Goal: Transaction & Acquisition: Purchase product/service

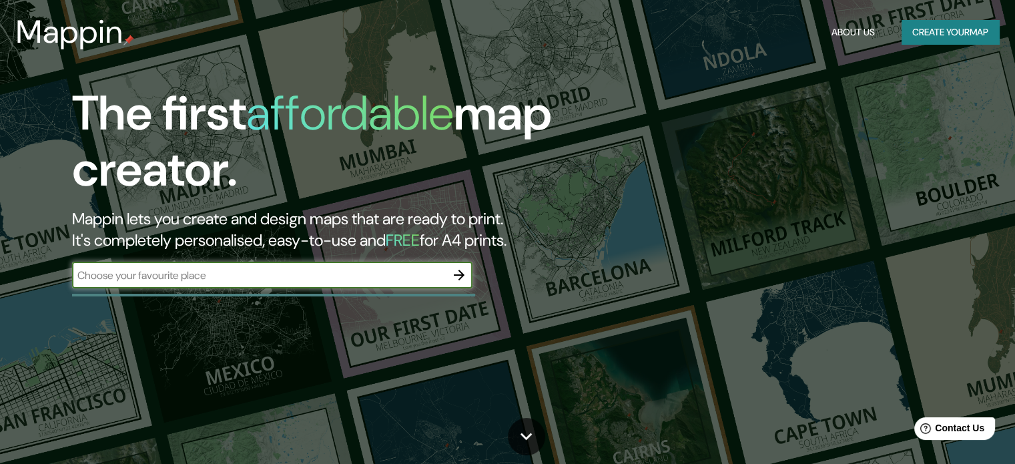
drag, startPoint x: 256, startPoint y: 270, endPoint x: 186, endPoint y: 272, distance: 70.1
click at [186, 272] on input "text" at bounding box center [259, 275] width 374 height 15
type input "[GEOGRAPHIC_DATA], [GEOGRAPHIC_DATA], [GEOGRAPHIC_DATA]"
click at [458, 272] on icon "button" at bounding box center [459, 275] width 16 height 16
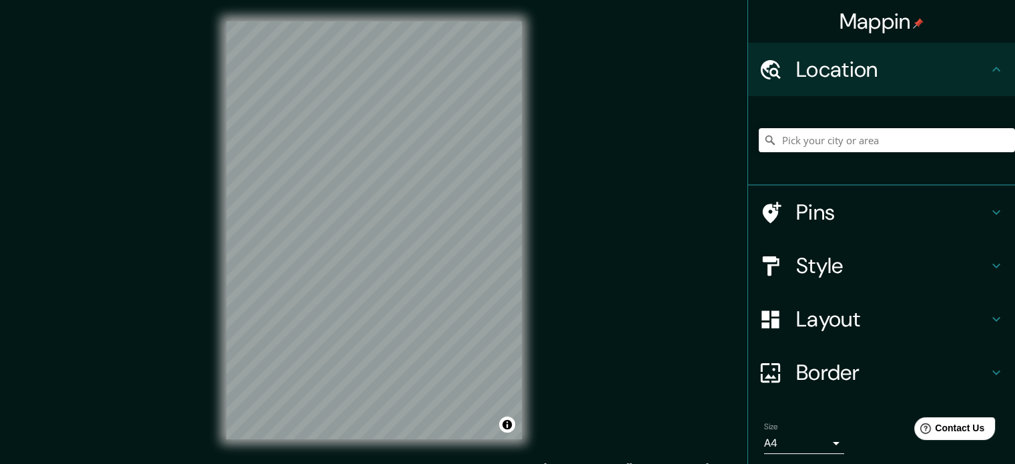
click at [328, 0] on html "Mappin Location Pins Style Layout Border Choose a border. Hint : you can make l…" at bounding box center [507, 232] width 1015 height 464
click at [187, 288] on div "Mappin Location Pins Style Layout Border Choose a border. Hint : you can make l…" at bounding box center [507, 241] width 1015 height 482
click at [703, 0] on html "Mappin Location Pins Style Layout Border Choose a border. Hint : you can make l…" at bounding box center [507, 232] width 1015 height 464
click at [827, 140] on input "Pick your city or area" at bounding box center [887, 140] width 256 height 24
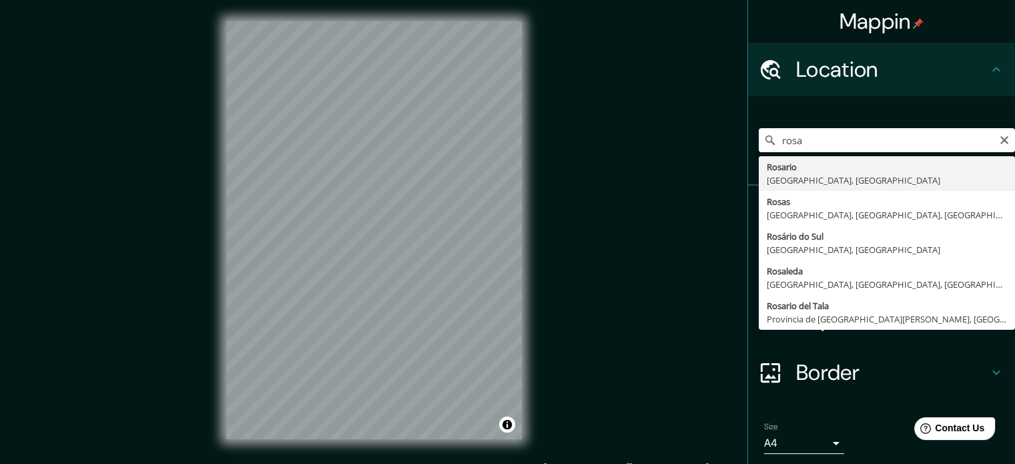
type input "[GEOGRAPHIC_DATA], [GEOGRAPHIC_DATA], [GEOGRAPHIC_DATA]"
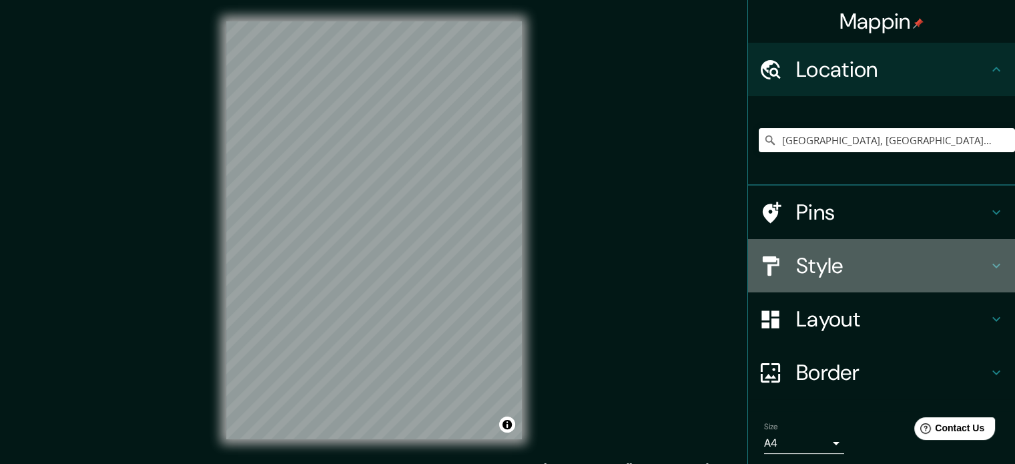
click at [823, 260] on h4 "Style" at bounding box center [892, 265] width 192 height 27
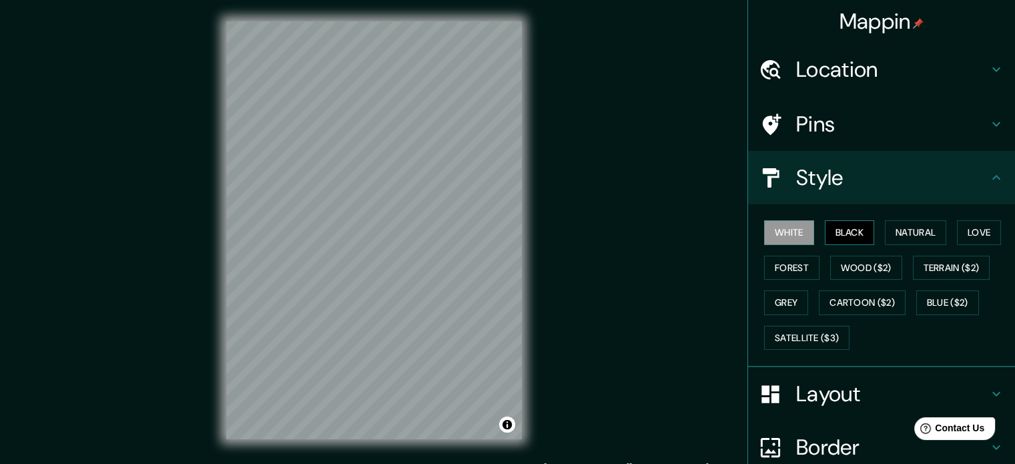
click at [850, 231] on button "Black" at bounding box center [850, 232] width 50 height 25
click at [916, 222] on button "Natural" at bounding box center [915, 232] width 61 height 25
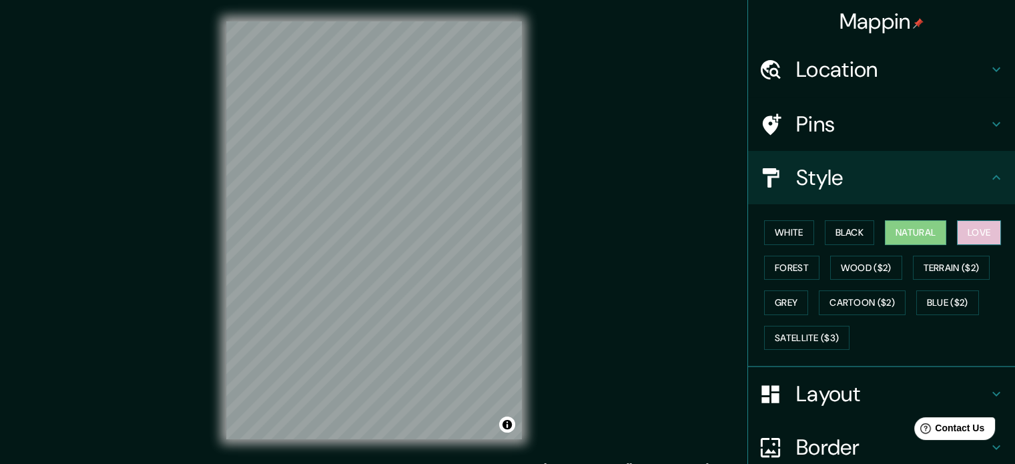
click at [983, 225] on button "Love" at bounding box center [979, 232] width 44 height 25
click at [911, 221] on button "Natural" at bounding box center [915, 232] width 61 height 25
click at [788, 267] on button "Forest" at bounding box center [791, 268] width 55 height 25
click at [899, 231] on button "Natural" at bounding box center [915, 232] width 61 height 25
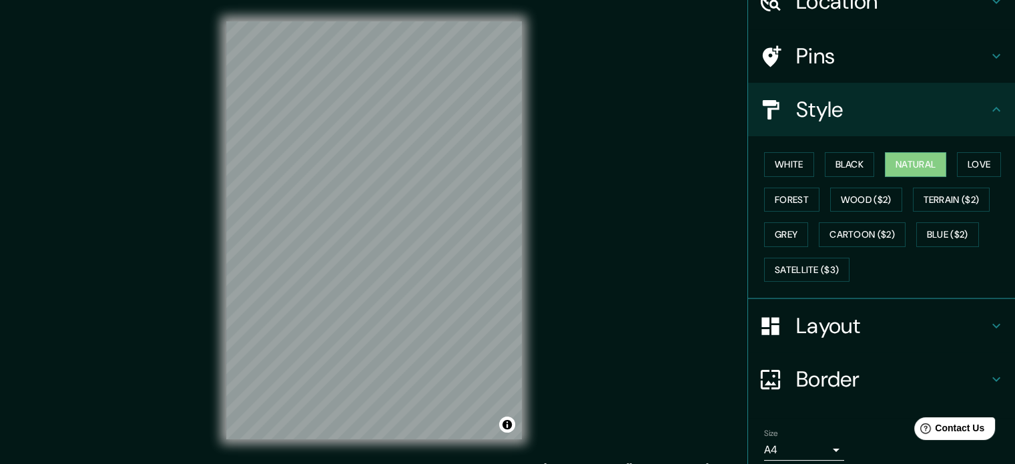
scroll to position [119, 0]
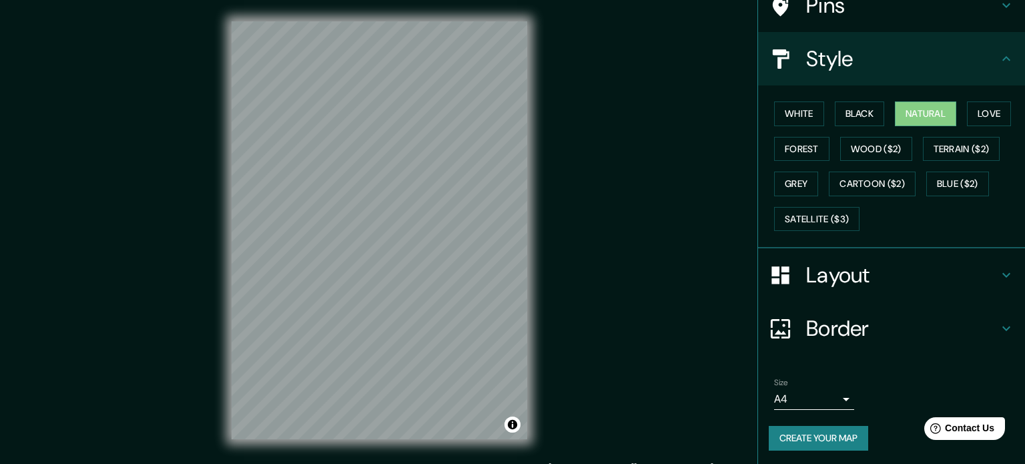
click at [824, 394] on body "Mappin Location [GEOGRAPHIC_DATA], [GEOGRAPHIC_DATA], [GEOGRAPHIC_DATA] Pins St…" at bounding box center [512, 232] width 1025 height 464
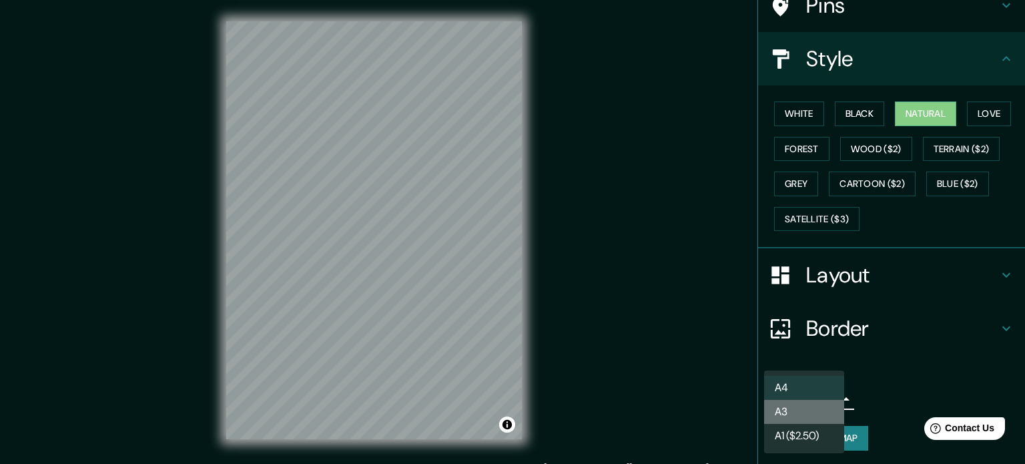
click at [807, 410] on li "A3" at bounding box center [804, 412] width 80 height 24
type input "a4"
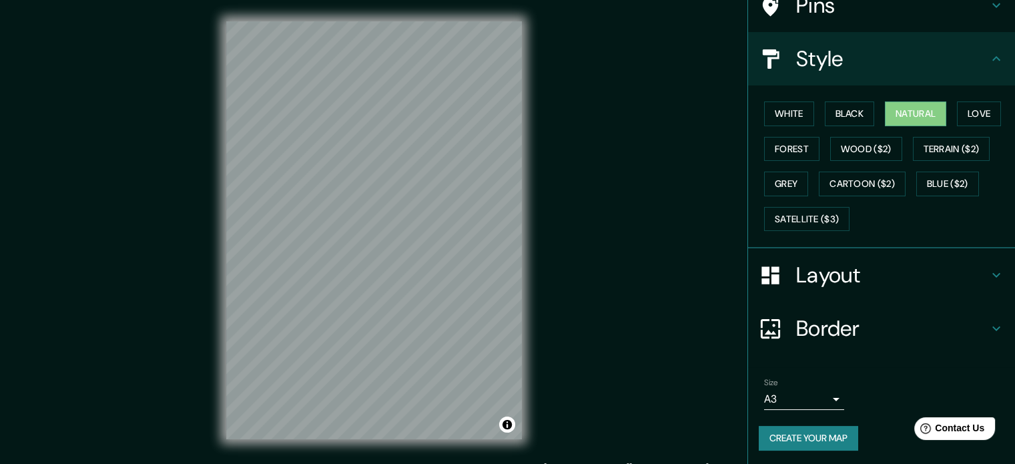
click at [833, 440] on button "Create your map" at bounding box center [808, 438] width 99 height 25
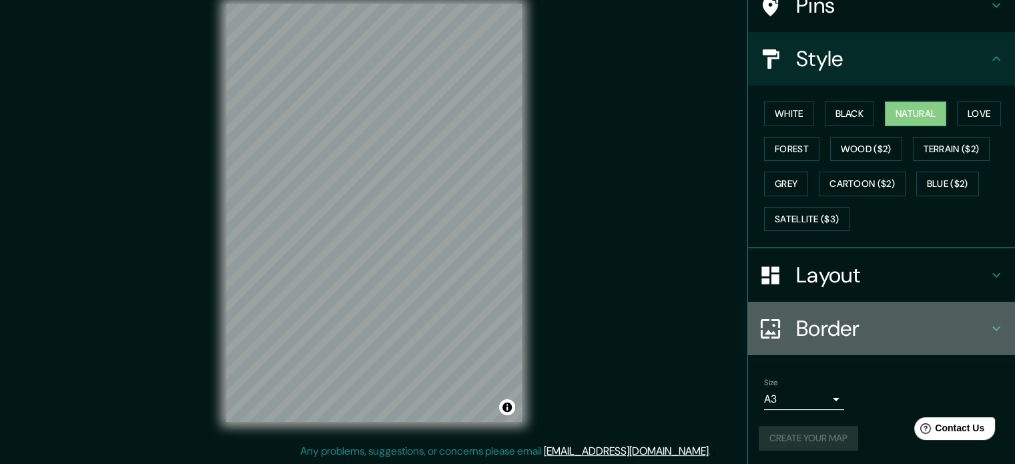
click at [856, 328] on h4 "Border" at bounding box center [892, 328] width 192 height 27
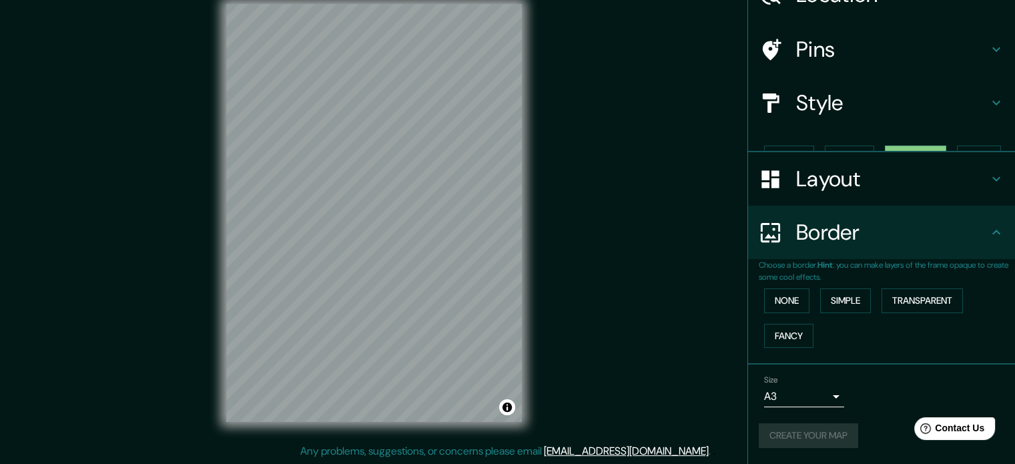
scroll to position [51, 0]
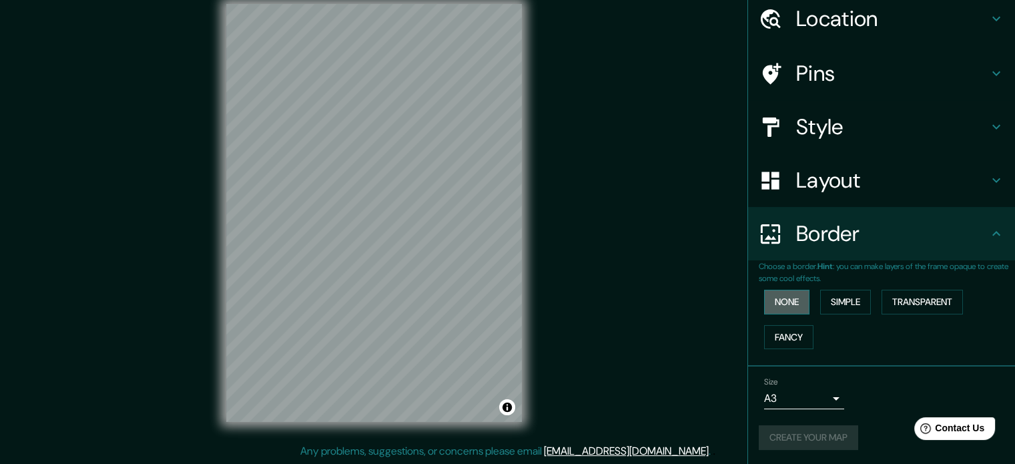
click at [787, 302] on button "None" at bounding box center [786, 302] width 45 height 25
click at [844, 301] on button "Simple" at bounding box center [845, 302] width 51 height 25
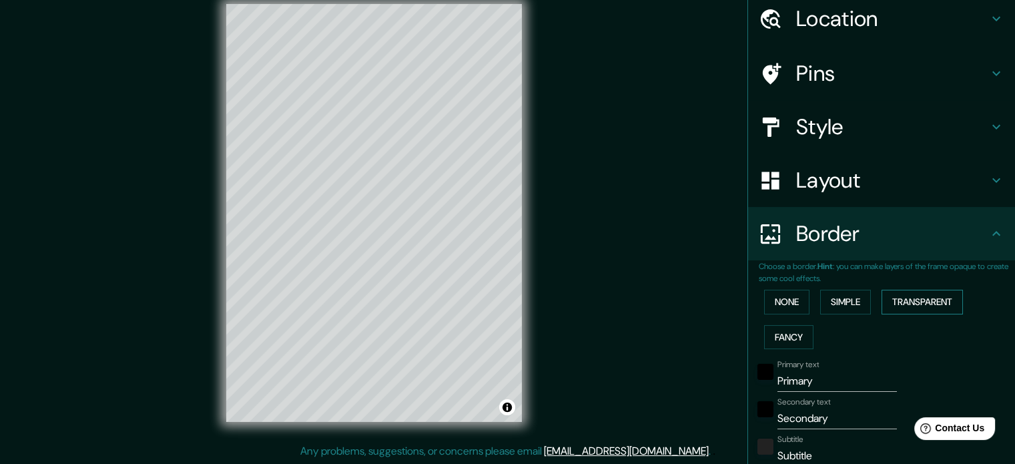
click at [902, 301] on button "Transparent" at bounding box center [921, 302] width 81 height 25
click at [780, 330] on button "Fancy" at bounding box center [788, 337] width 49 height 25
click at [775, 304] on button "None" at bounding box center [786, 302] width 45 height 25
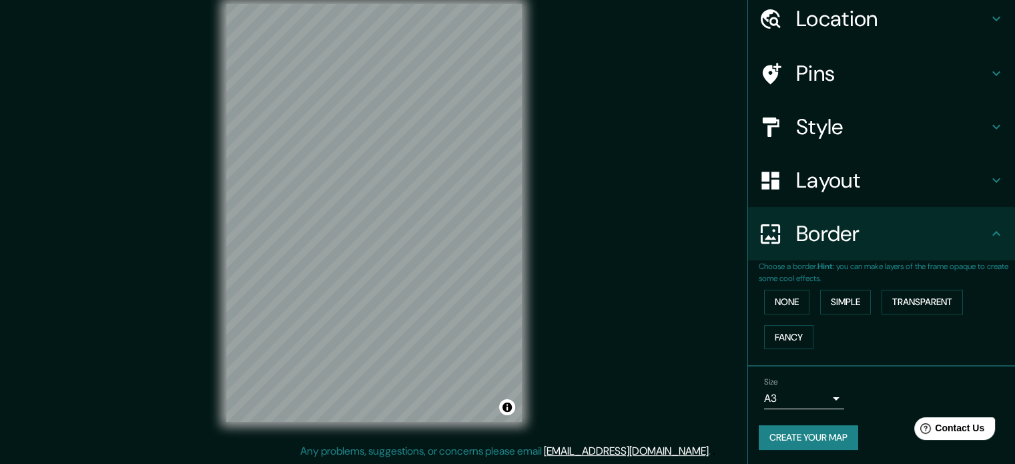
click at [875, 223] on h4 "Border" at bounding box center [892, 233] width 192 height 27
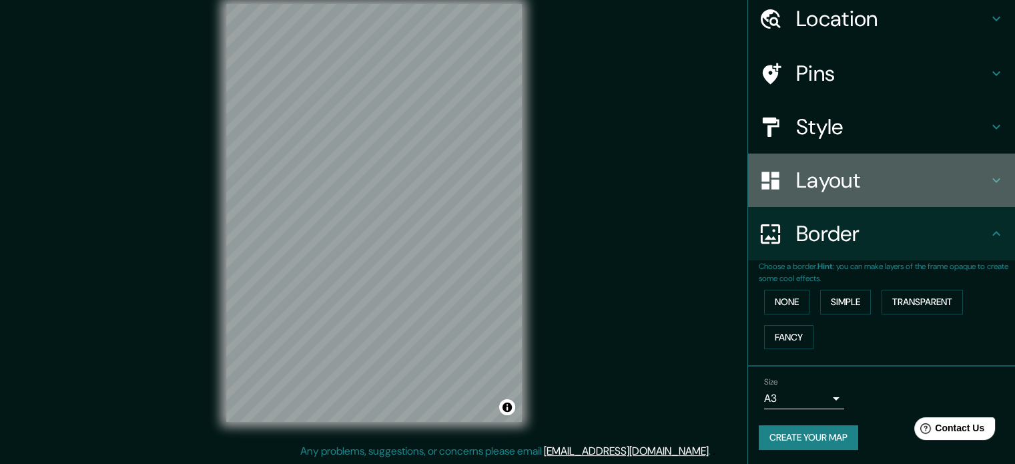
click at [992, 178] on icon at bounding box center [996, 180] width 8 height 5
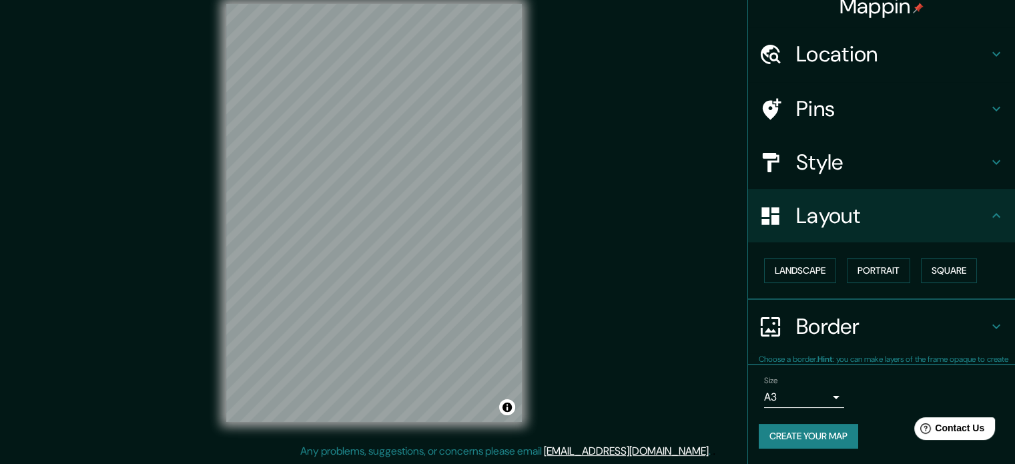
scroll to position [15, 0]
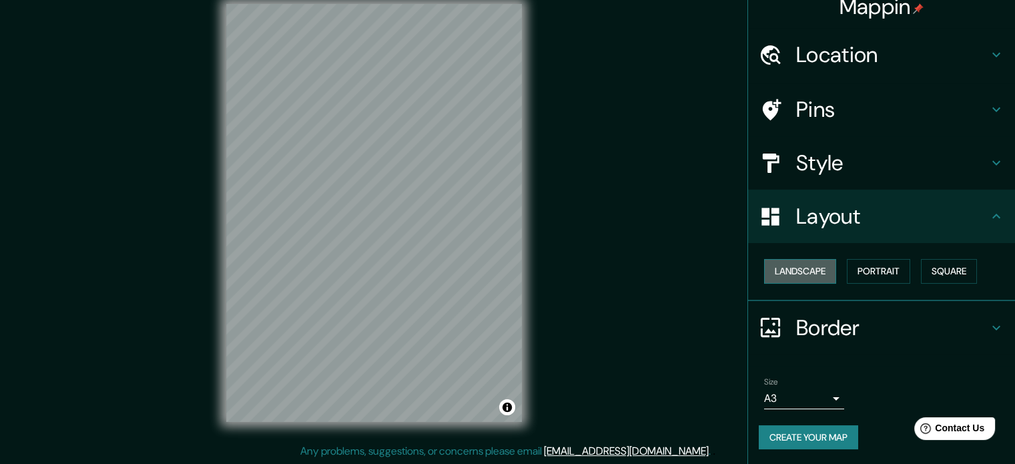
click at [811, 276] on button "Landscape" at bounding box center [800, 271] width 72 height 25
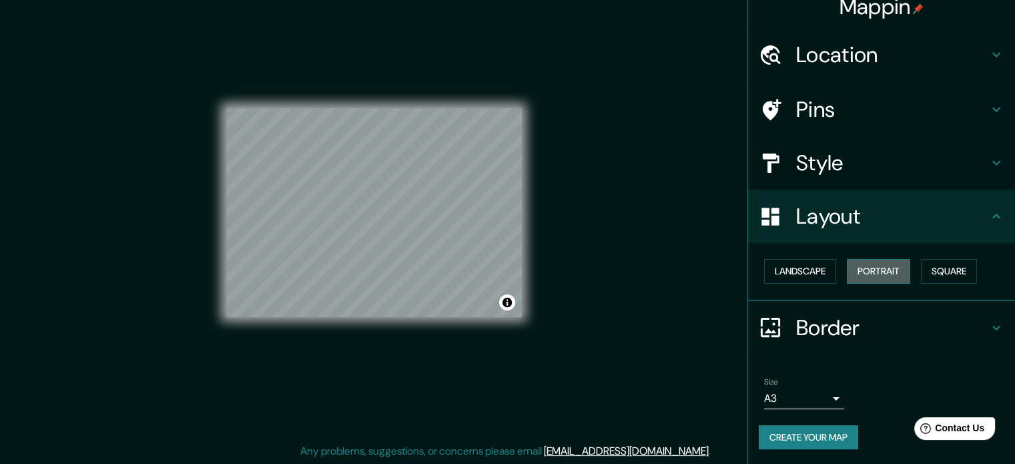
click at [865, 268] on button "Portrait" at bounding box center [878, 271] width 63 height 25
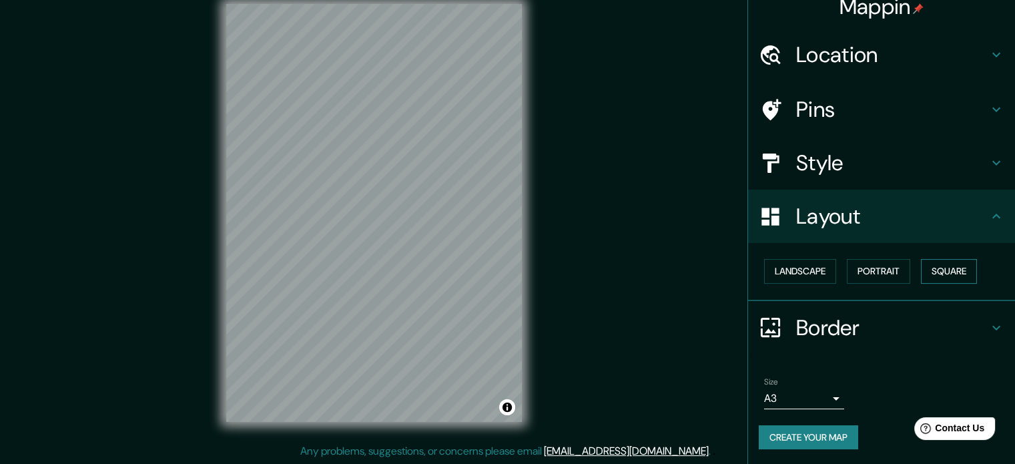
click at [929, 270] on button "Square" at bounding box center [949, 271] width 56 height 25
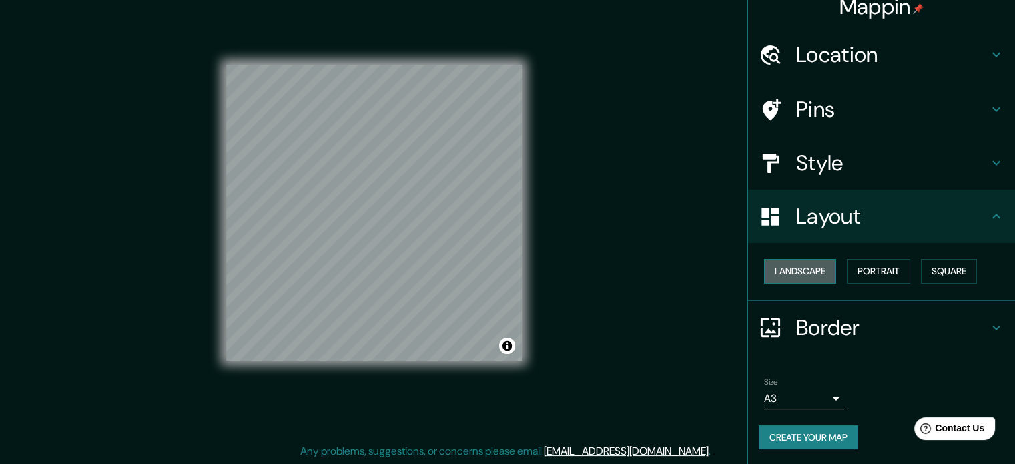
click at [779, 266] on button "Landscape" at bounding box center [800, 271] width 72 height 25
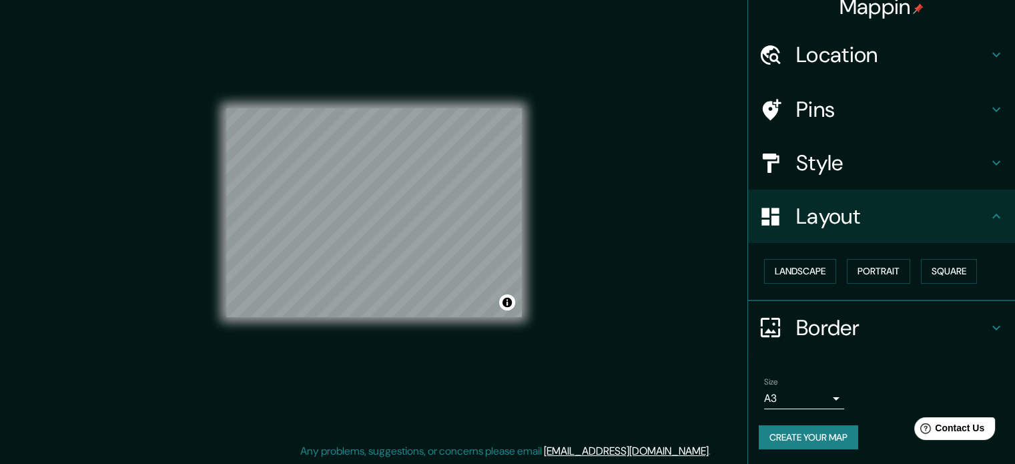
click at [787, 432] on button "Create your map" at bounding box center [808, 437] width 99 height 25
click at [811, 436] on div "Create your map" at bounding box center [882, 437] width 246 height 25
click at [992, 214] on icon at bounding box center [996, 215] width 8 height 5
click at [988, 219] on icon at bounding box center [996, 216] width 16 height 16
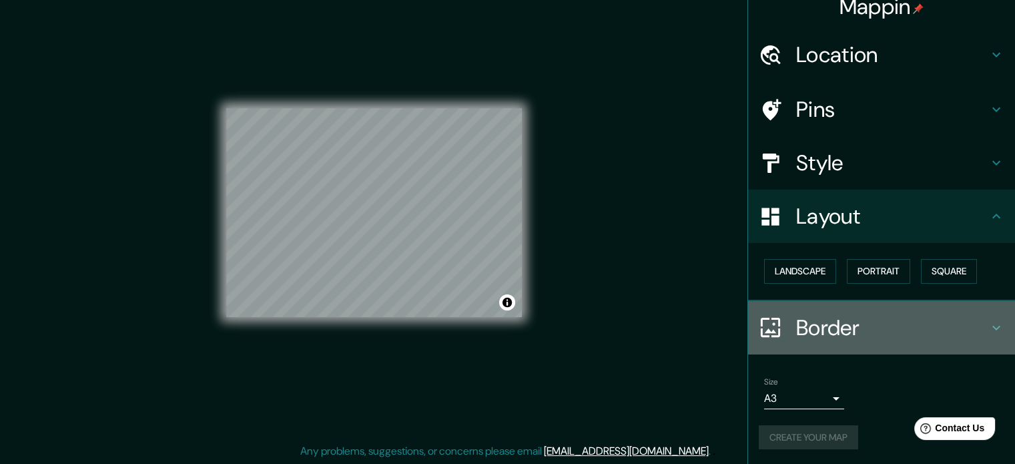
click at [991, 322] on icon at bounding box center [996, 328] width 16 height 16
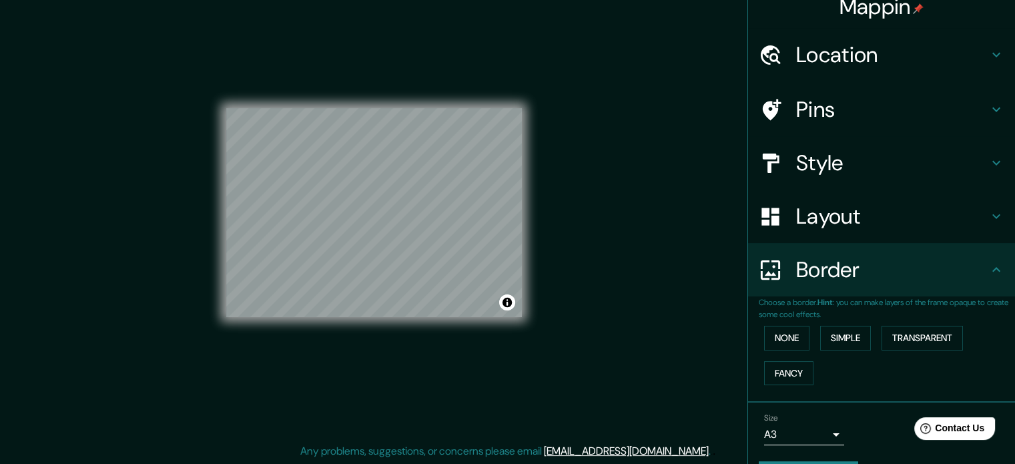
click at [988, 273] on icon at bounding box center [996, 270] width 16 height 16
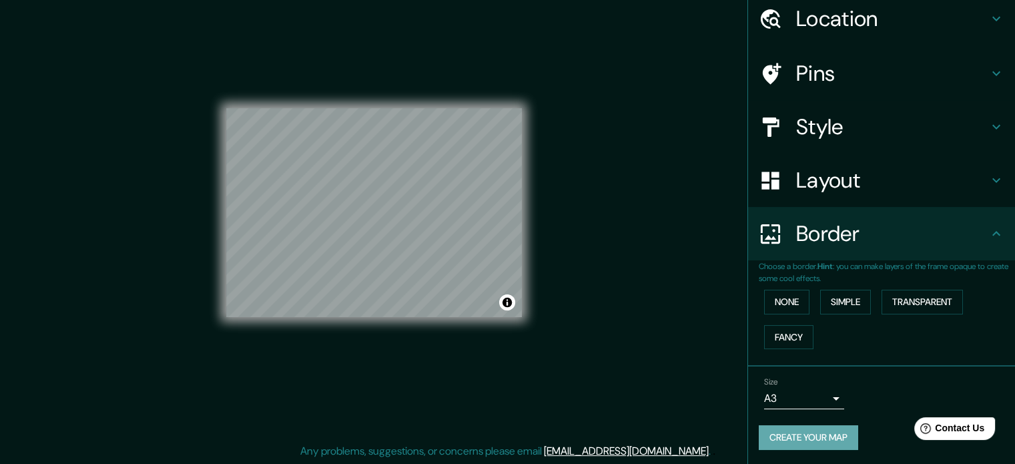
click at [821, 433] on button "Create your map" at bounding box center [808, 437] width 99 height 25
click at [507, 303] on button "Toggle attribution" at bounding box center [507, 302] width 16 height 16
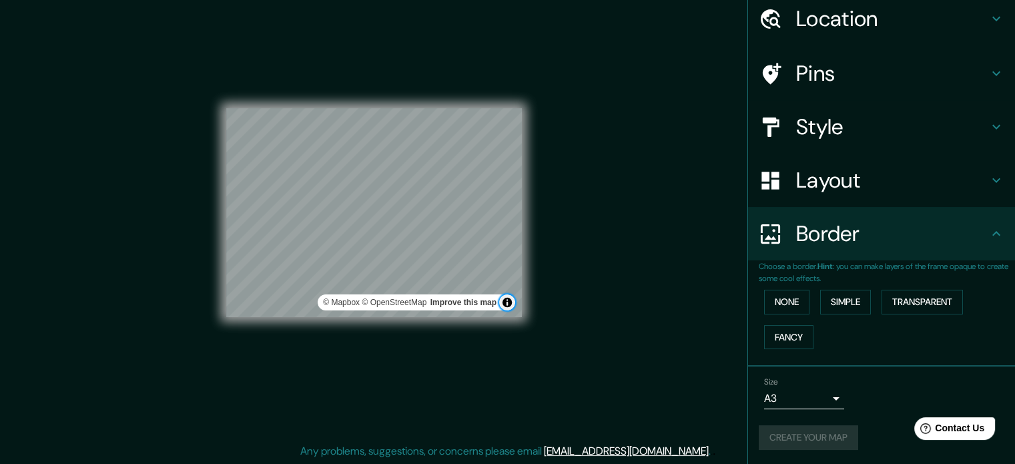
click at [507, 303] on button "Toggle attribution" at bounding box center [507, 302] width 16 height 16
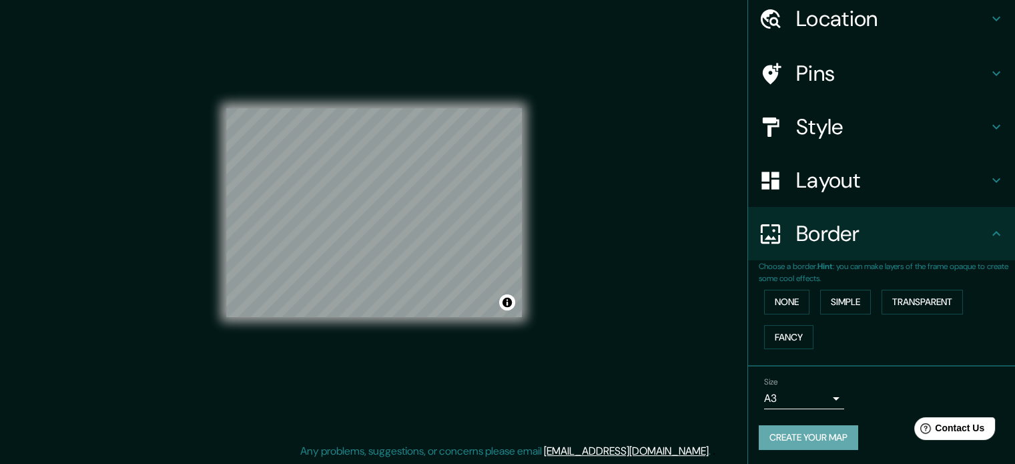
click at [759, 434] on button "Create your map" at bounding box center [808, 437] width 99 height 25
drag, startPoint x: 758, startPoint y: 434, endPoint x: 699, endPoint y: 413, distance: 62.5
click at [699, 413] on div "Mappin Location [GEOGRAPHIC_DATA], [GEOGRAPHIC_DATA], [GEOGRAPHIC_DATA] Pins St…" at bounding box center [507, 224] width 1015 height 482
click at [334, 398] on div "© Mapbox © OpenStreetMap Improve this map" at bounding box center [374, 213] width 296 height 418
